Goal: Transaction & Acquisition: Purchase product/service

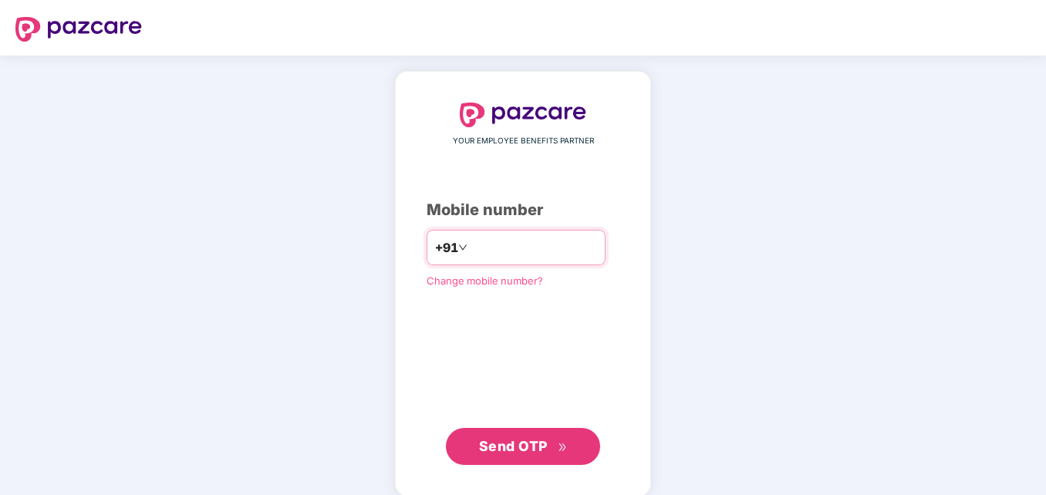
click at [470, 246] on input "**********" at bounding box center [533, 247] width 126 height 25
type input "**********"
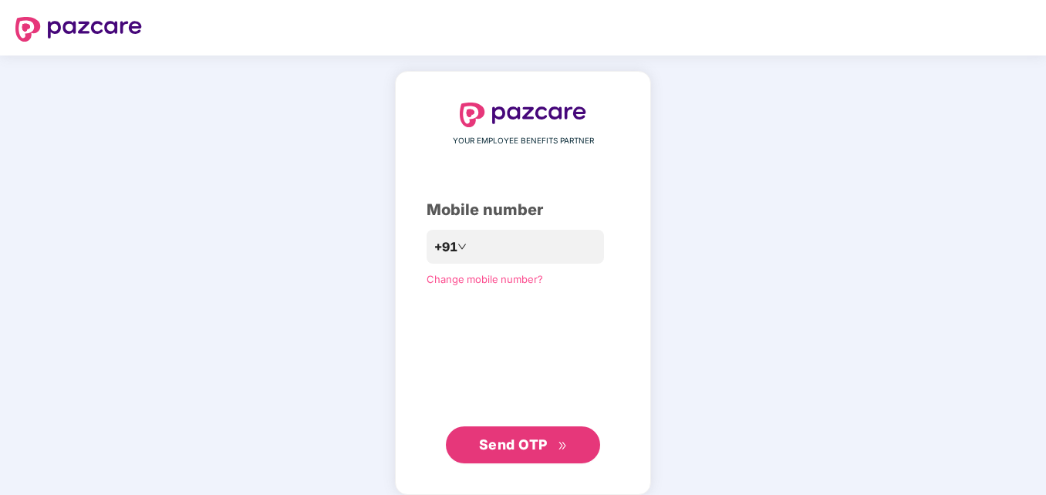
click at [521, 459] on button "Send OTP" at bounding box center [523, 445] width 154 height 37
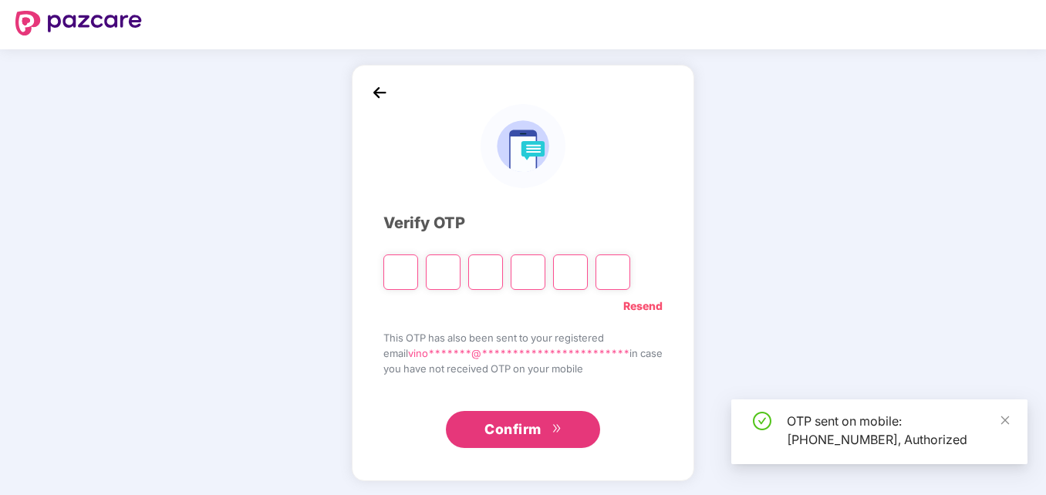
scroll to position [8, 0]
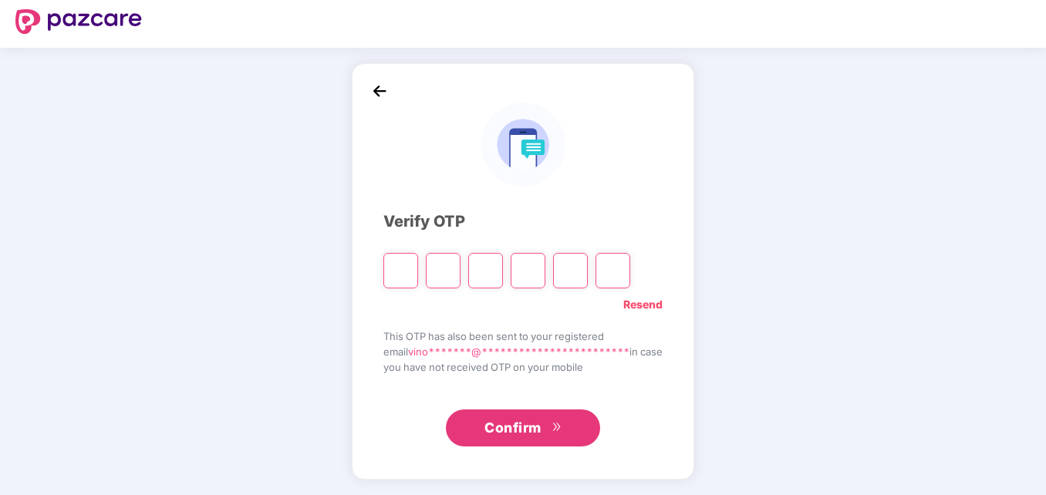
type input "*"
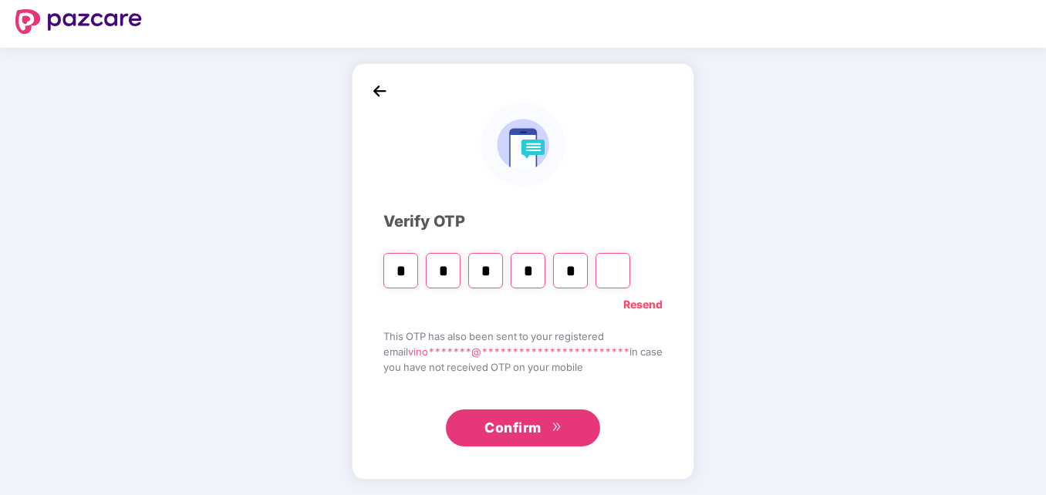
type input "*"
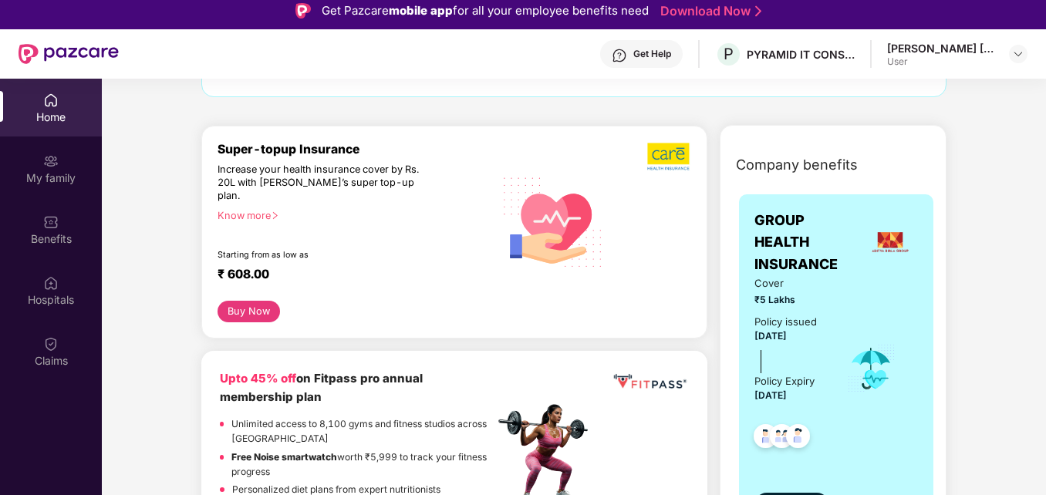
scroll to position [134, 0]
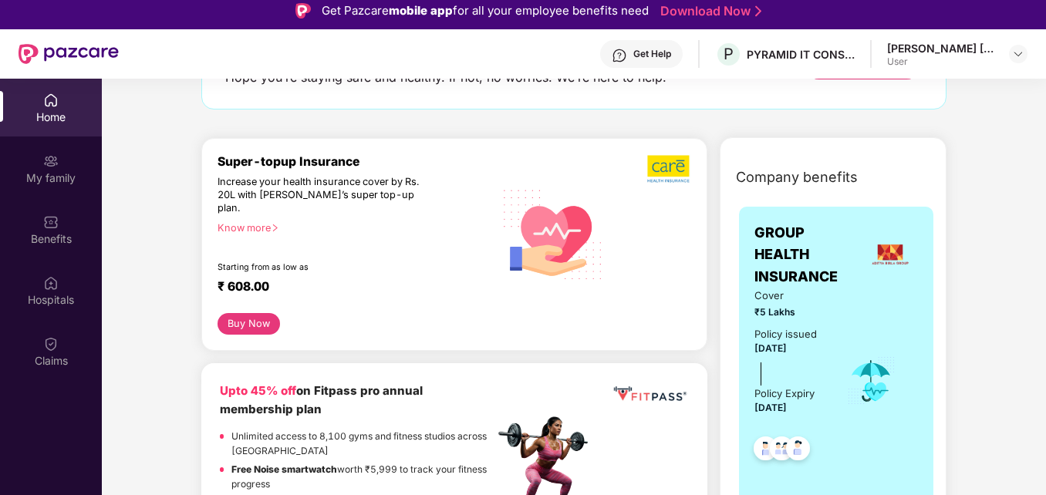
click at [258, 222] on div "Know more" at bounding box center [350, 227] width 267 height 11
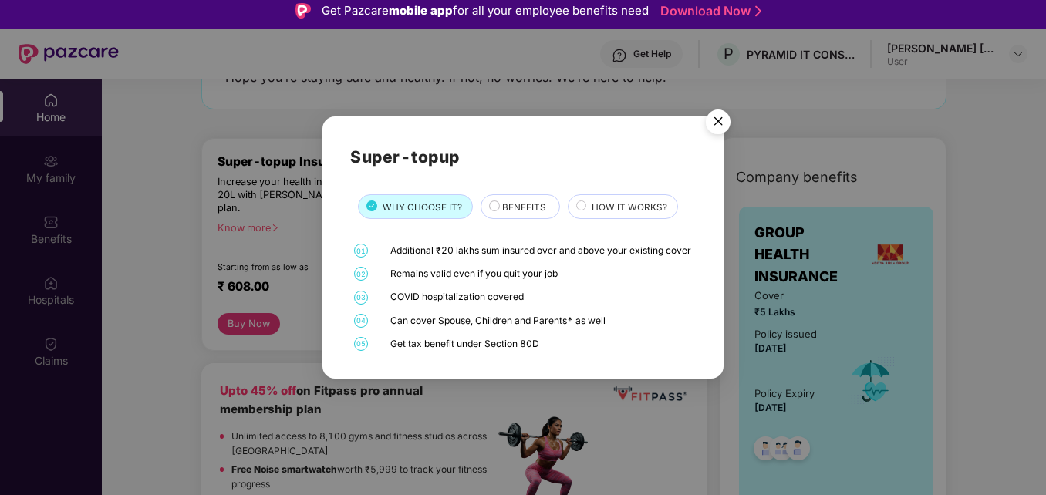
click at [494, 201] on div "BENEFITS" at bounding box center [522, 209] width 57 height 16
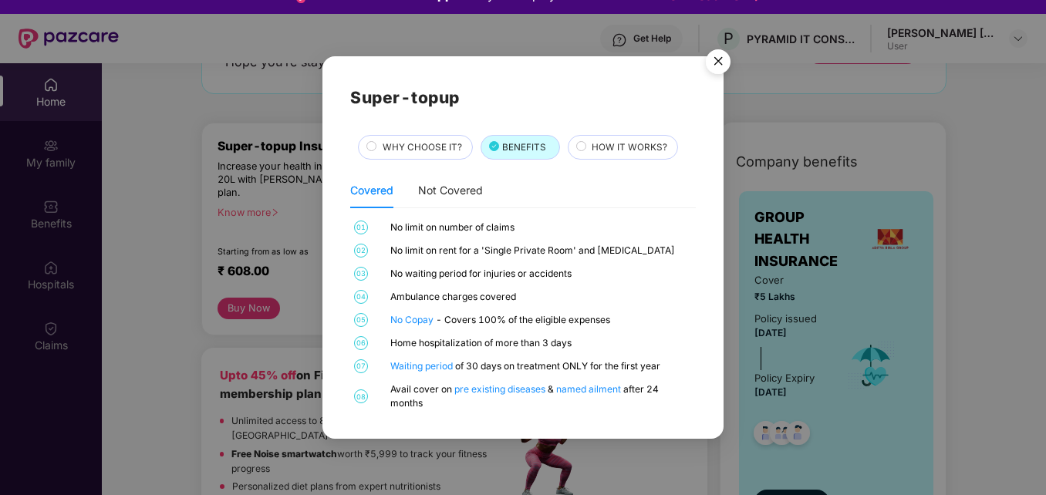
scroll to position [26, 0]
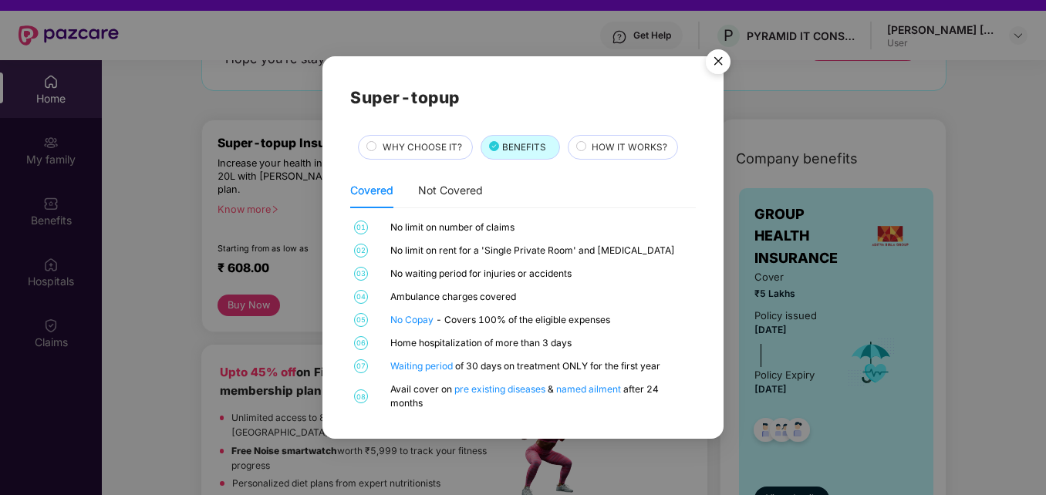
click at [602, 153] on span "HOW IT WORKS?" at bounding box center [630, 147] width 76 height 14
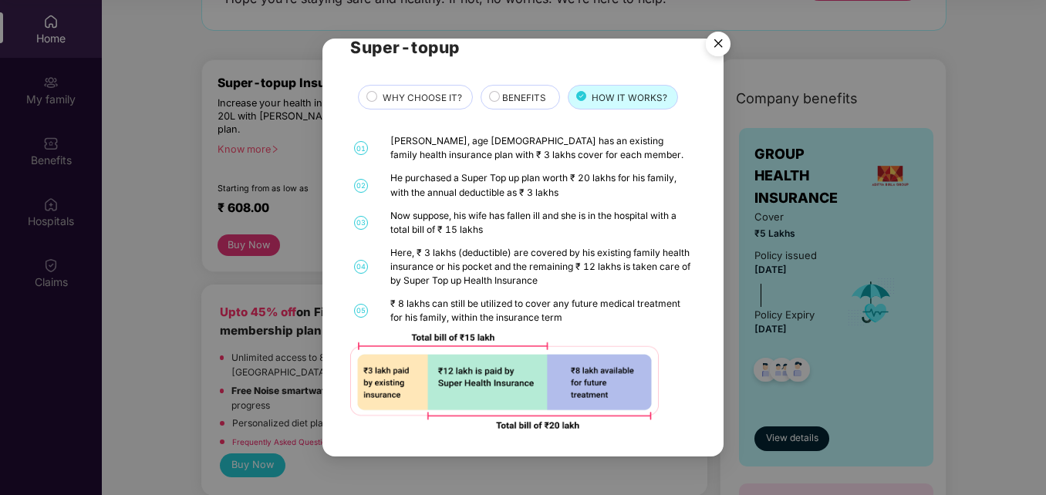
scroll to position [0, 0]
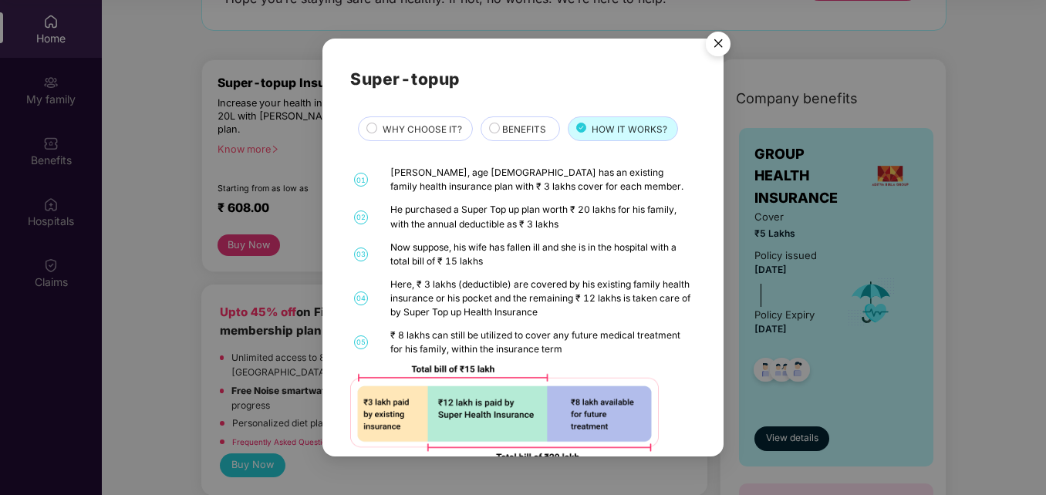
click at [413, 123] on span "WHY CHOOSE IT?" at bounding box center [422, 130] width 79 height 14
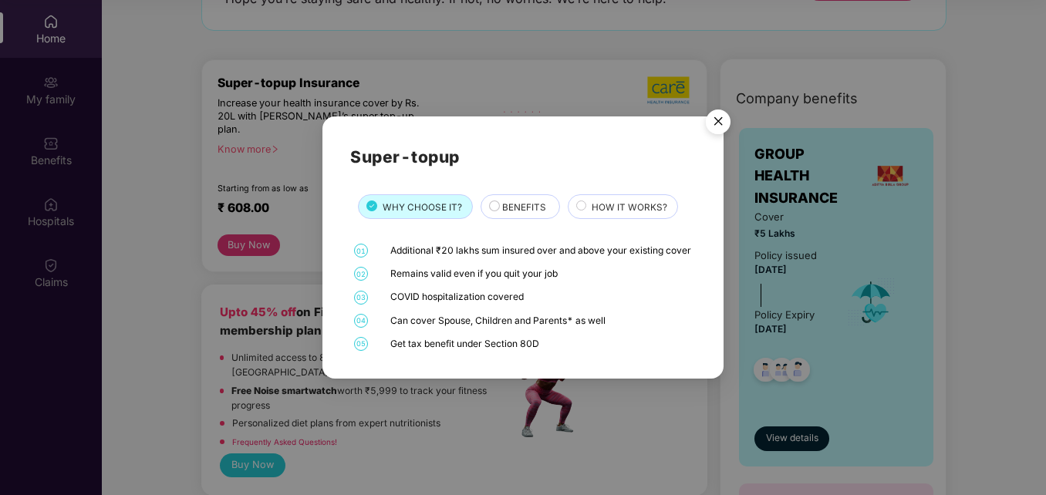
click at [710, 106] on img "Close" at bounding box center [717, 124] width 43 height 43
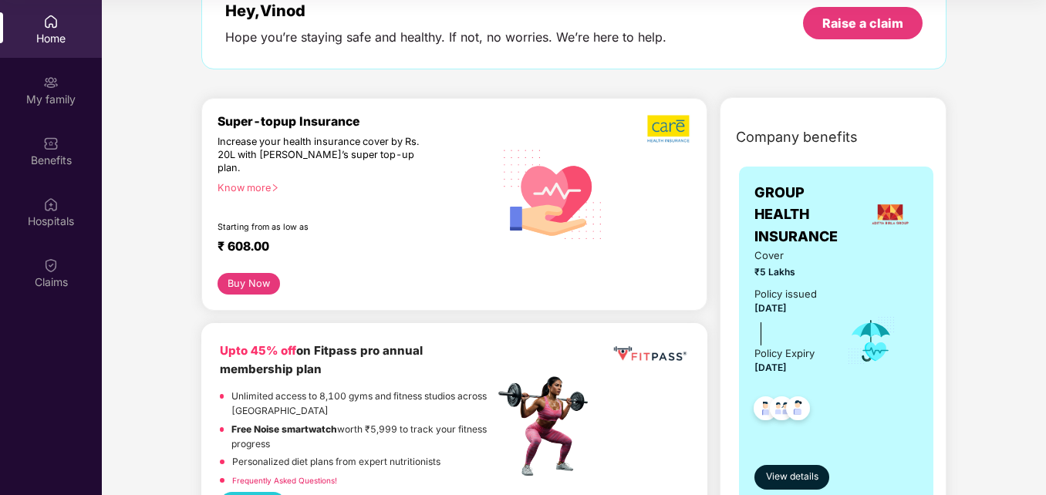
scroll to position [95, 0]
click at [246, 280] on button "Buy Now" at bounding box center [248, 285] width 62 height 22
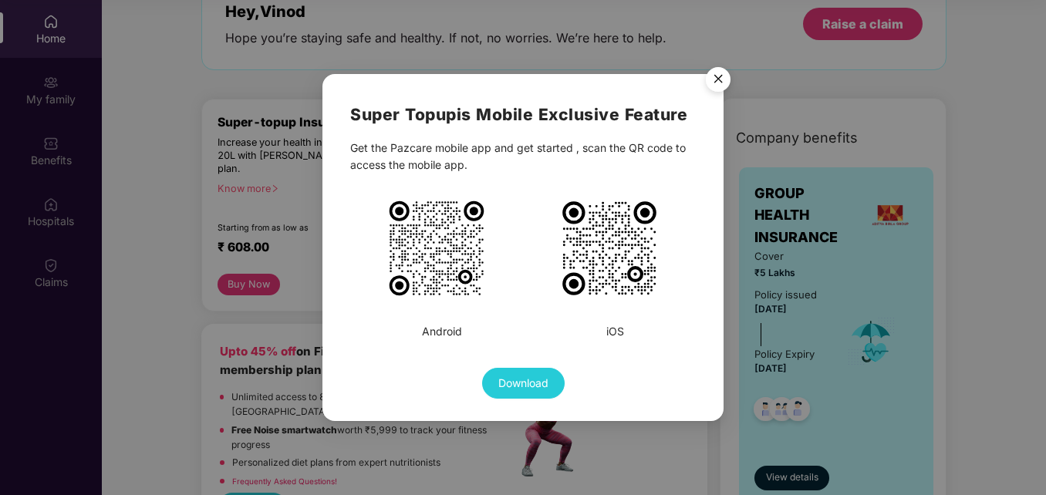
click at [720, 85] on img "Close" at bounding box center [717, 81] width 43 height 43
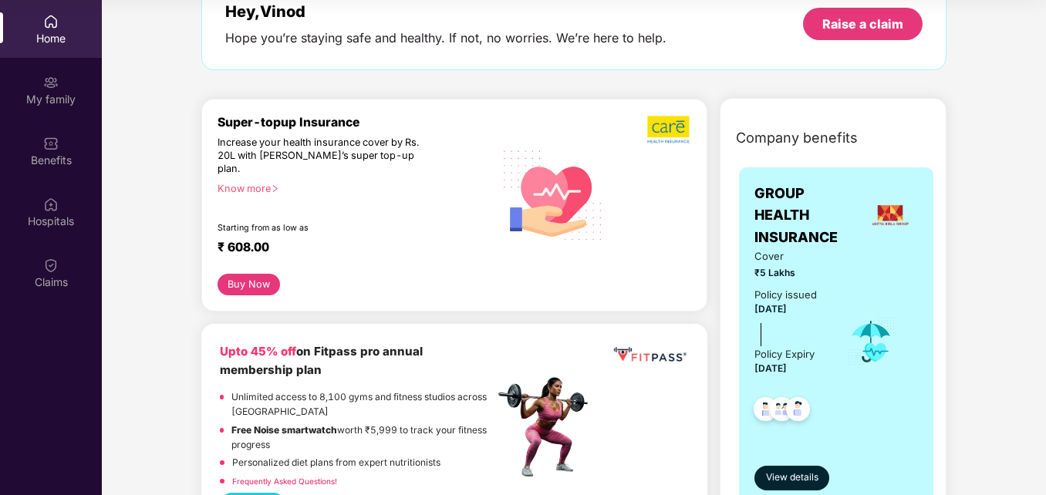
scroll to position [0, 0]
